Goal: Find specific page/section: Find specific page/section

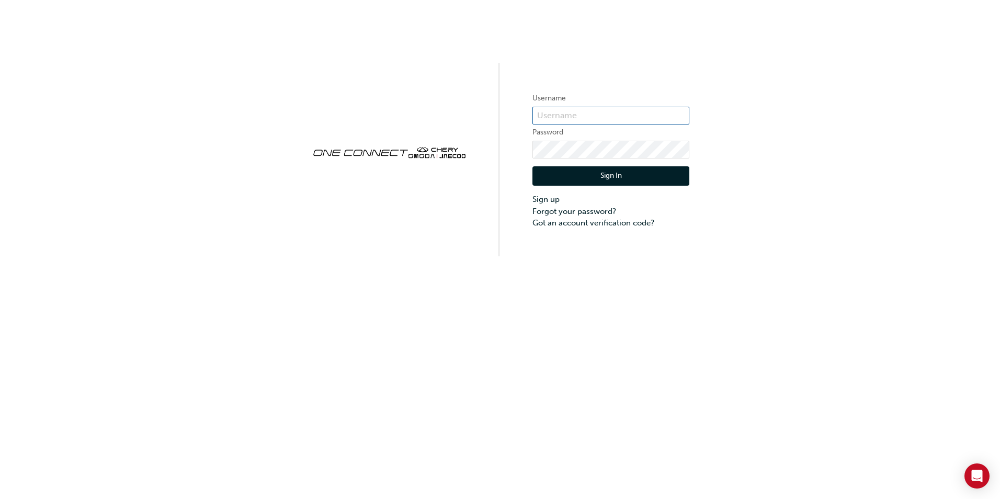
click at [577, 112] on input "text" at bounding box center [610, 116] width 157 height 18
type input "CHAU1712"
click at [612, 174] on button "Sign In" at bounding box center [610, 176] width 157 height 20
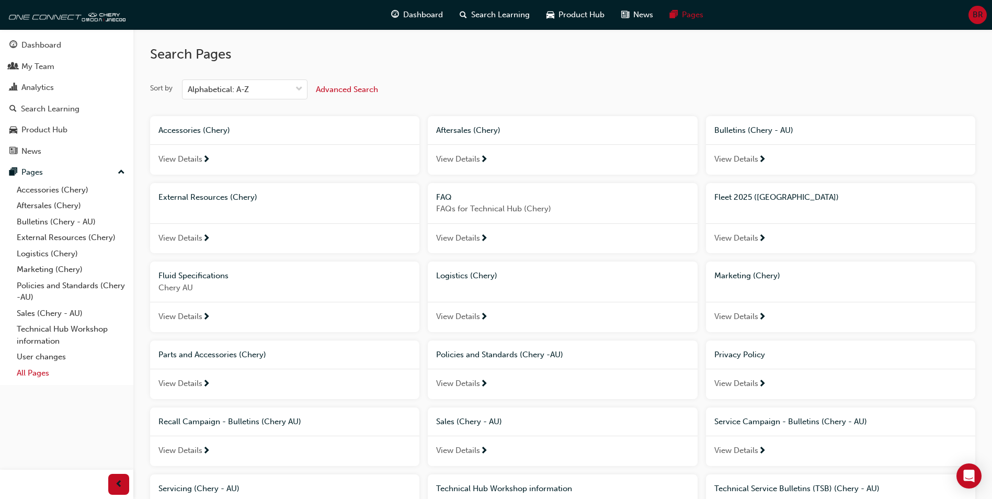
click at [34, 374] on link "All Pages" at bounding box center [71, 373] width 117 height 16
click at [37, 372] on link "All Pages" at bounding box center [71, 373] width 117 height 16
click at [742, 238] on span "View Details" at bounding box center [736, 238] width 44 height 12
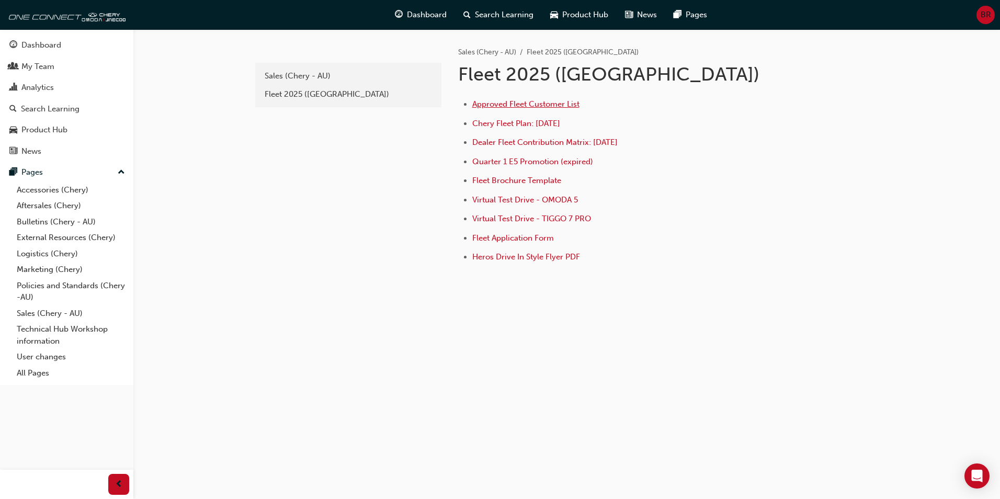
click at [523, 102] on span "Approved Fleet Customer List" at bounding box center [525, 103] width 107 height 9
